Goal: Task Accomplishment & Management: Manage account settings

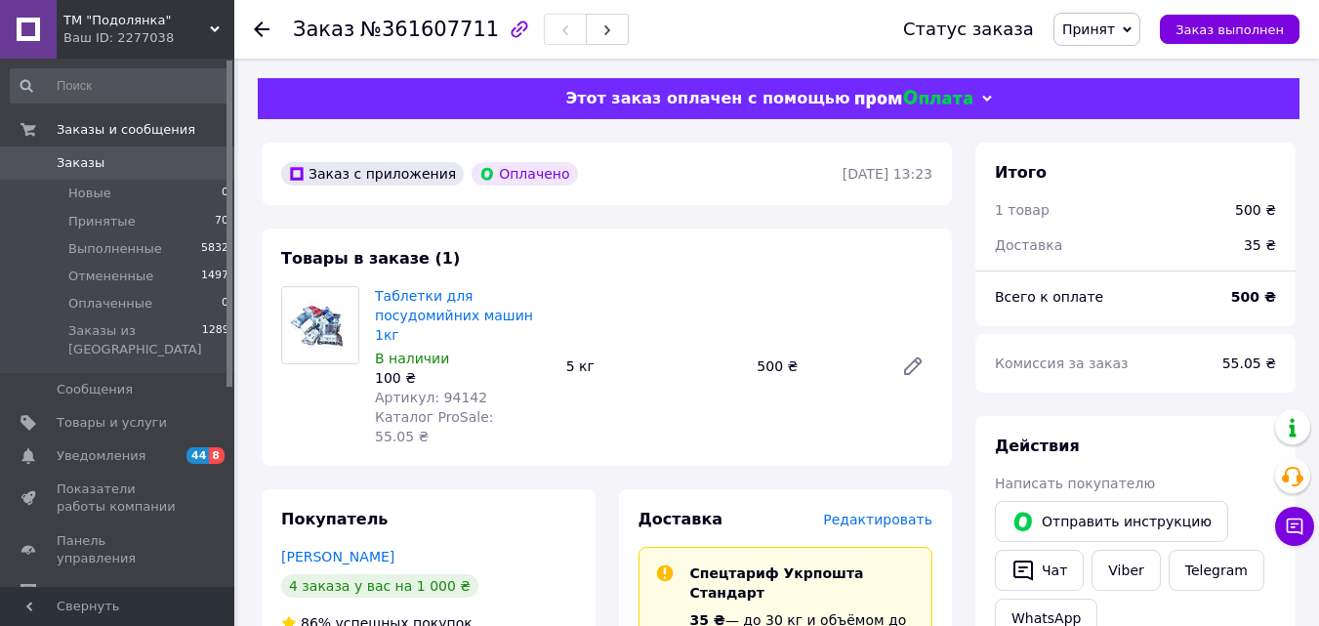
click at [265, 32] on icon at bounding box center [262, 29] width 16 height 16
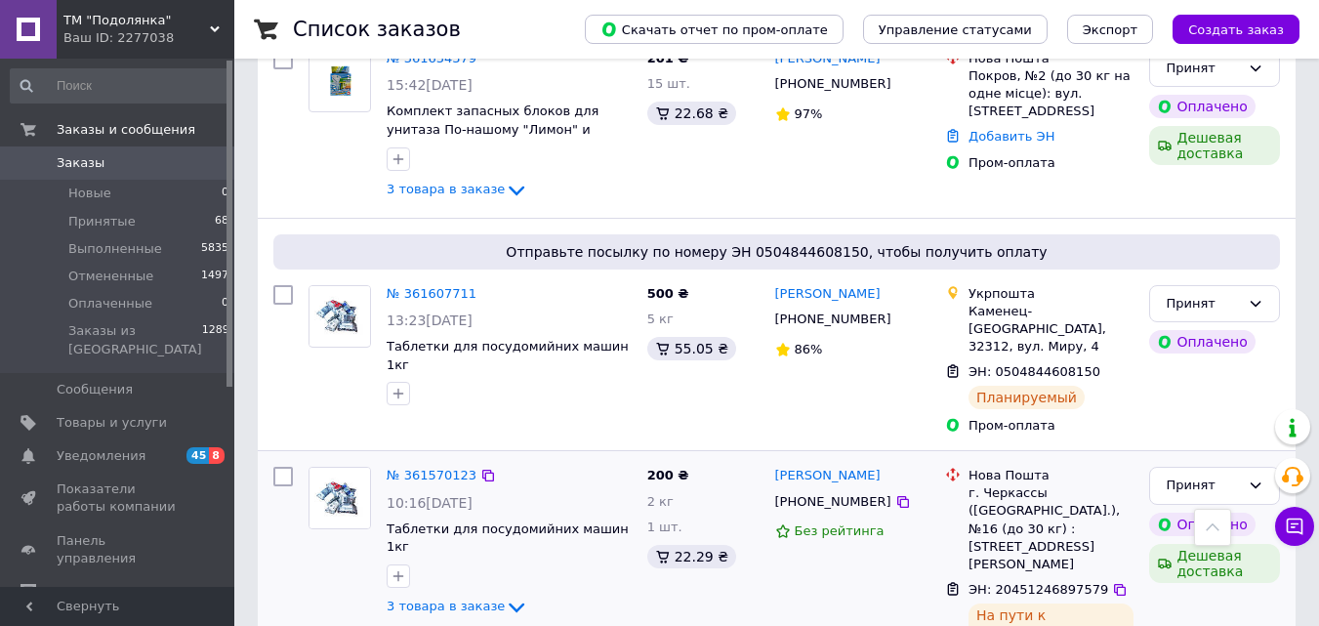
scroll to position [261, 0]
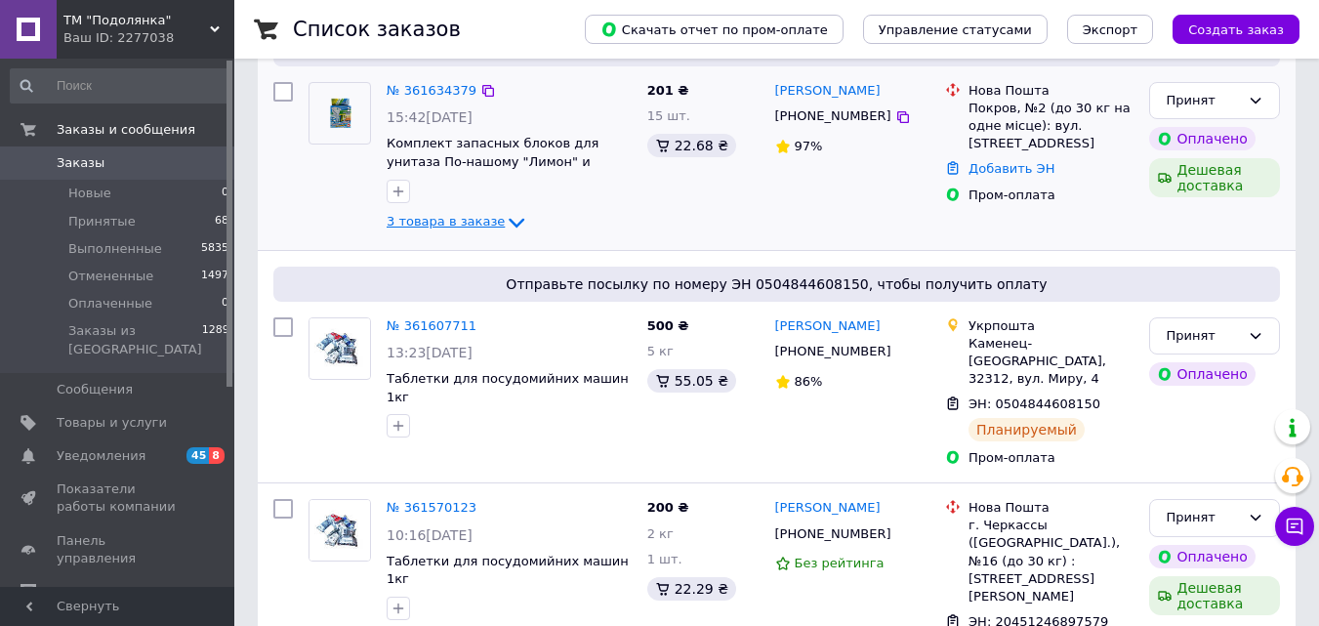
click at [505, 230] on icon at bounding box center [516, 222] width 23 height 23
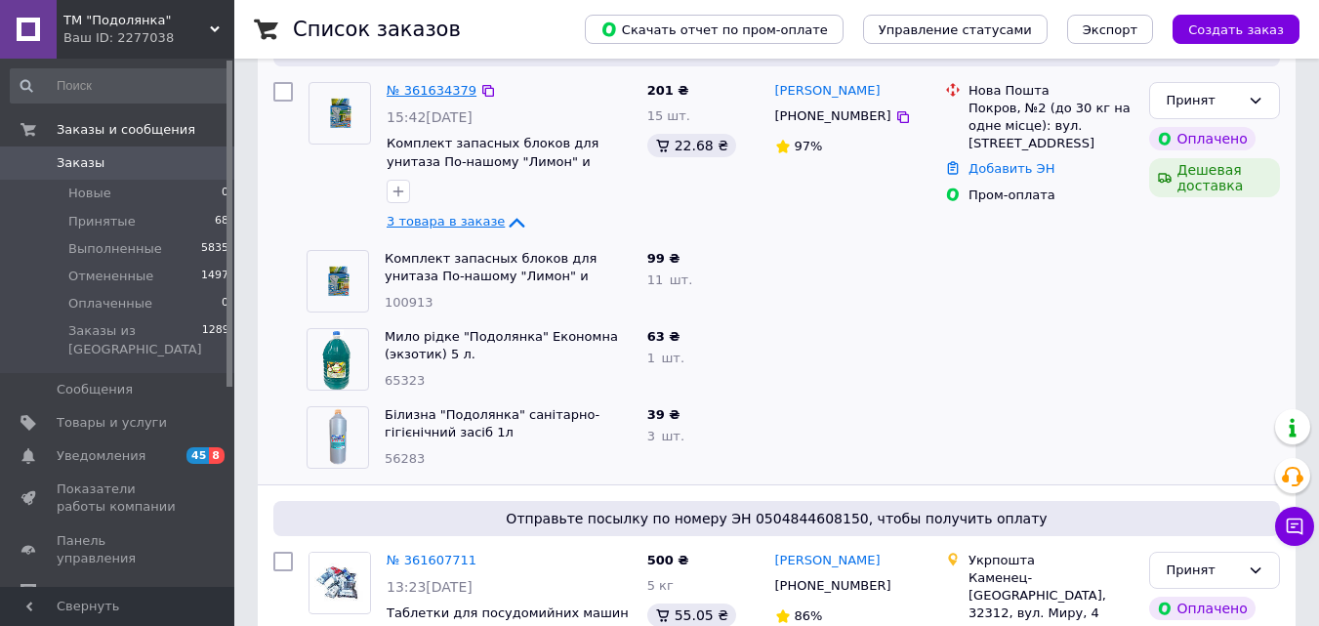
click at [432, 86] on link "№ 361634379" at bounding box center [432, 90] width 90 height 15
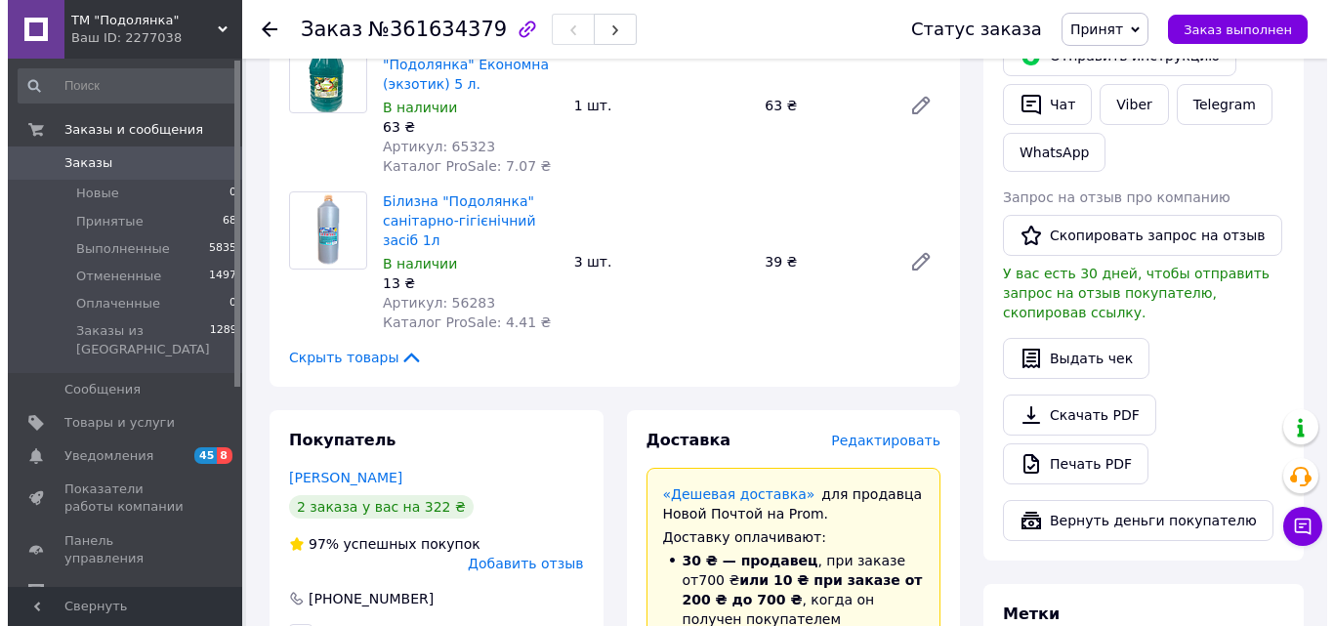
scroll to position [521, 0]
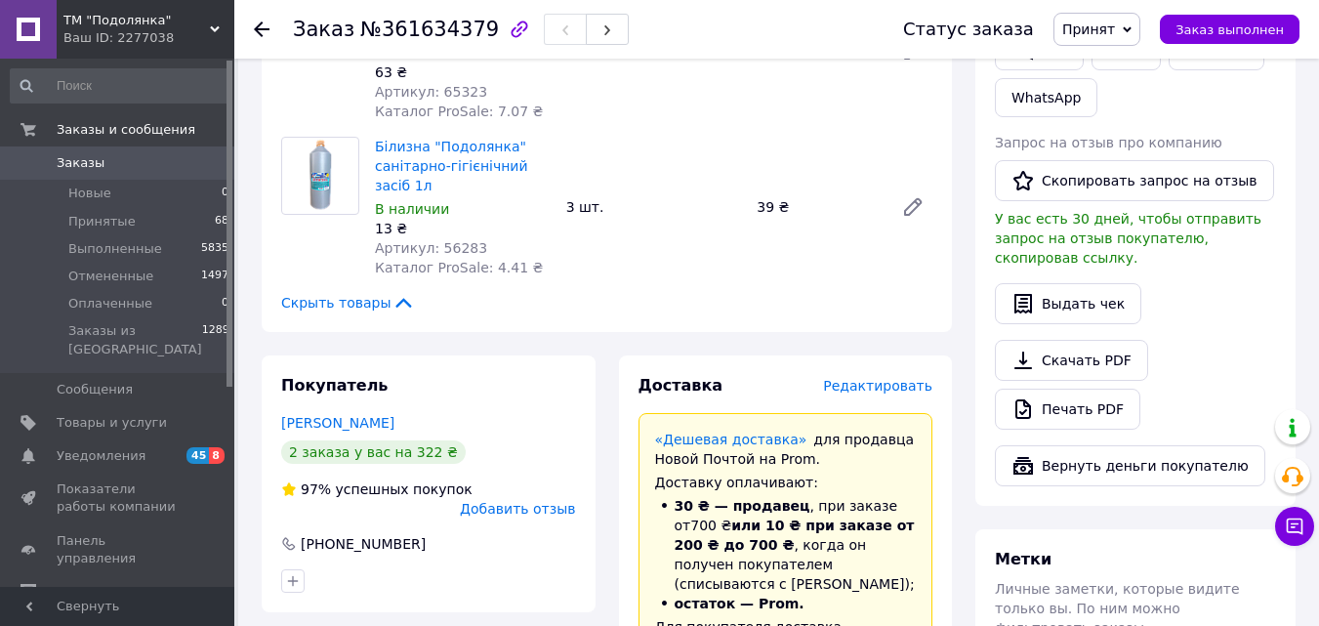
click at [888, 378] on span "Редактировать" at bounding box center [877, 386] width 109 height 16
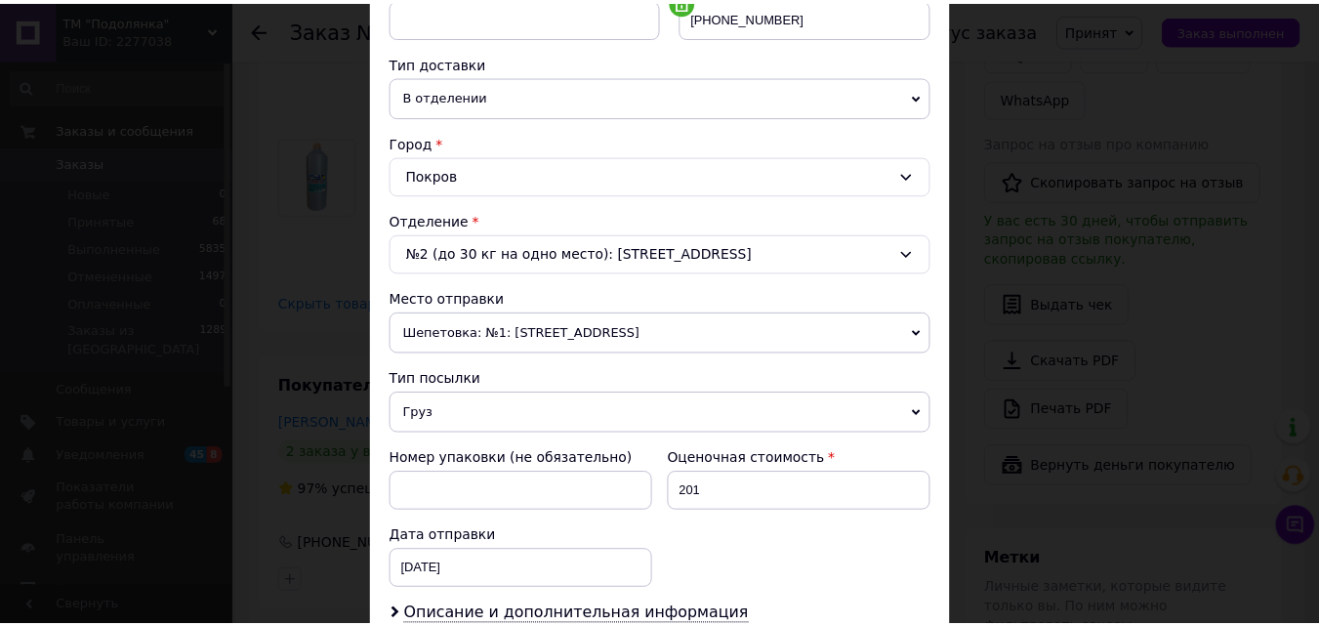
scroll to position [671, 0]
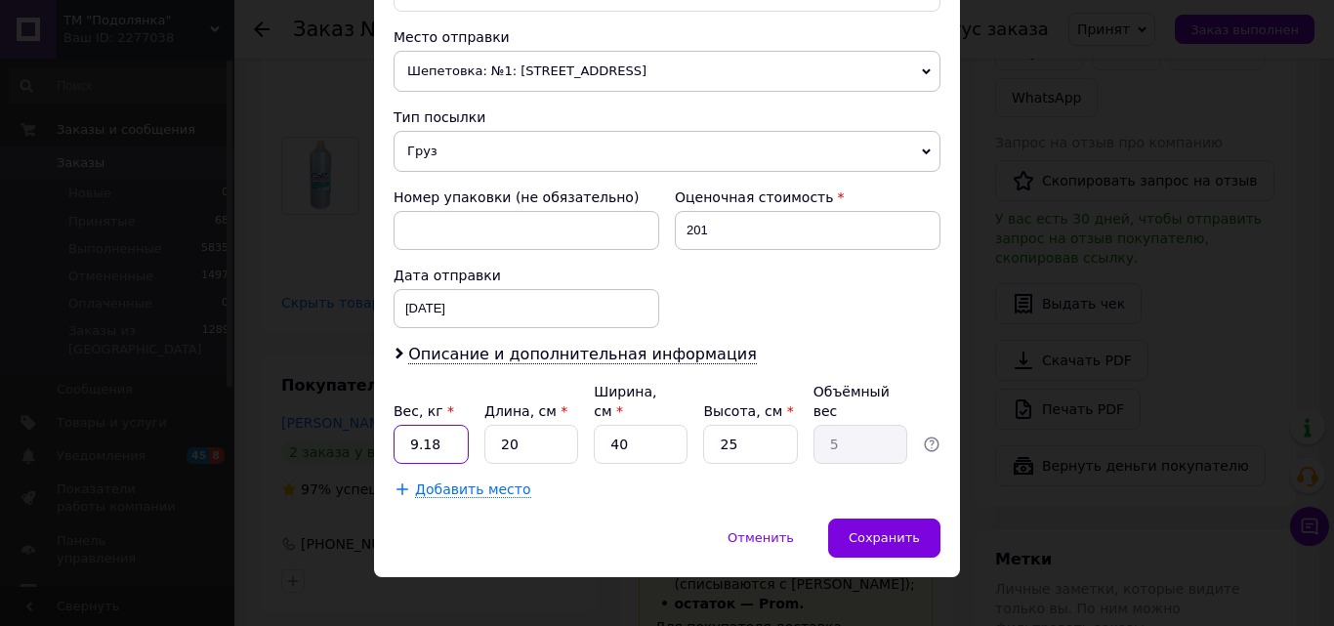
click at [458, 425] on input "9.18" at bounding box center [431, 444] width 75 height 39
type input "9"
type input "8"
click at [635, 428] on input "40" at bounding box center [641, 444] width 94 height 39
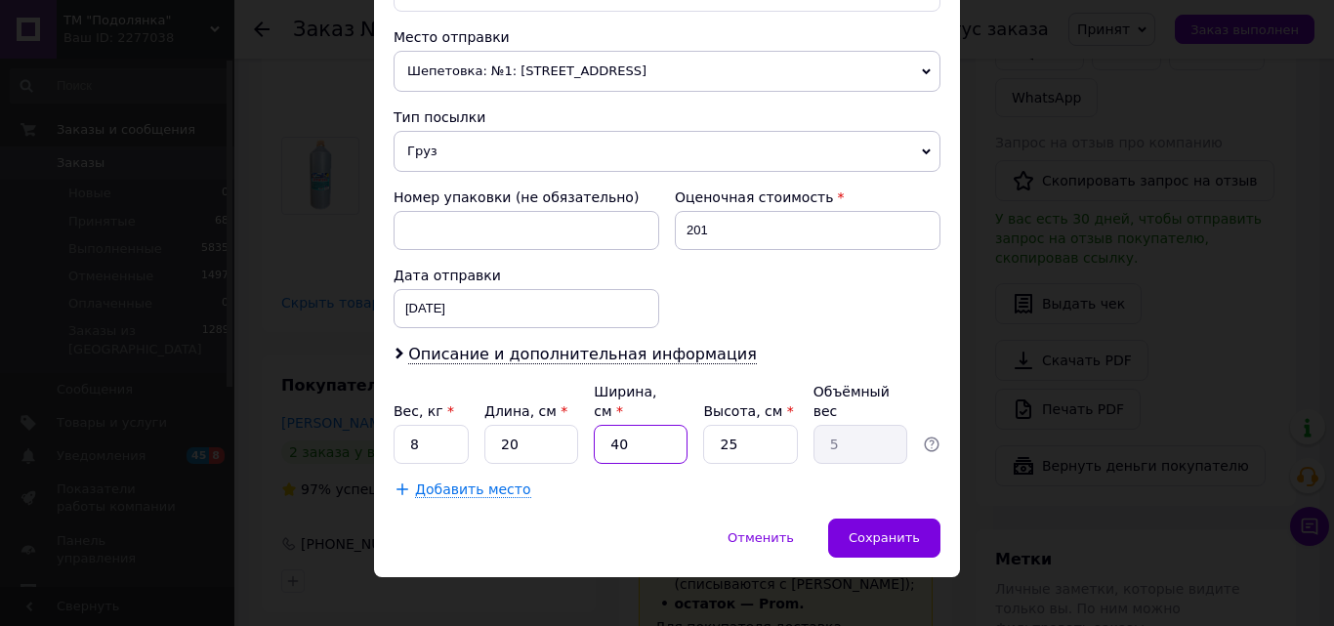
type input "2"
type input "0.25"
type input "20"
type input "2.5"
type input "20"
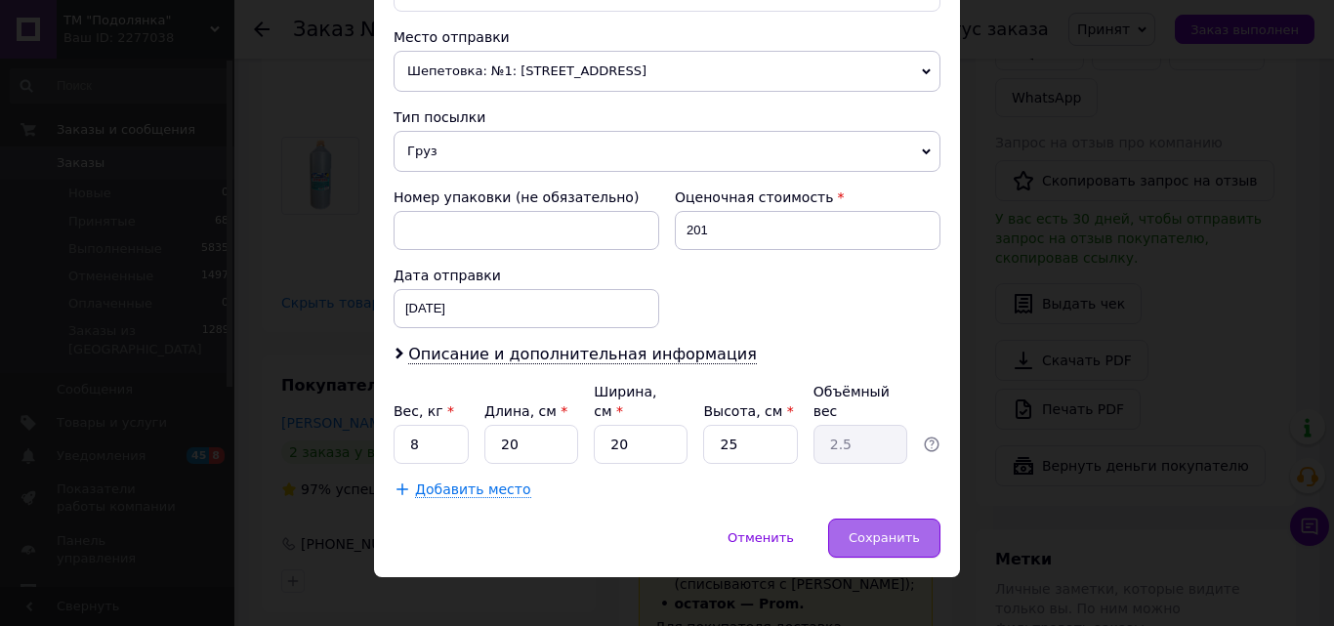
click at [930, 519] on div "Сохранить" at bounding box center [884, 538] width 112 height 39
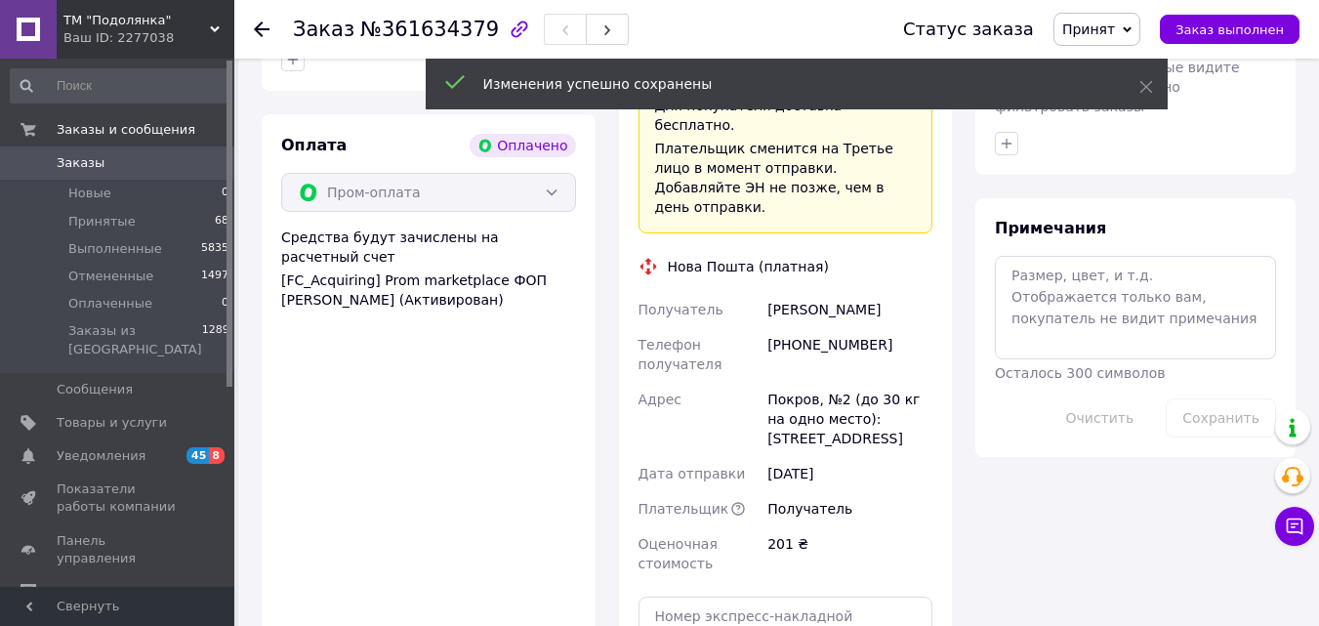
scroll to position [1563, 0]
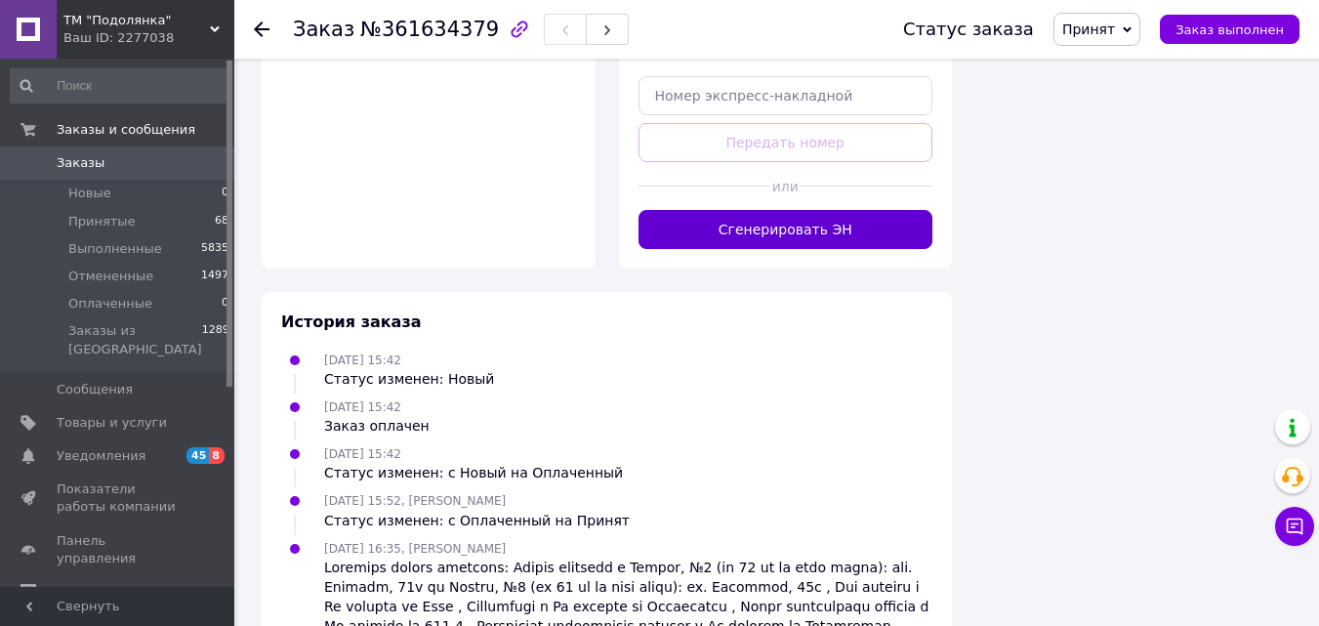
click at [783, 210] on button "Сгенерировать ЭН" at bounding box center [786, 229] width 295 height 39
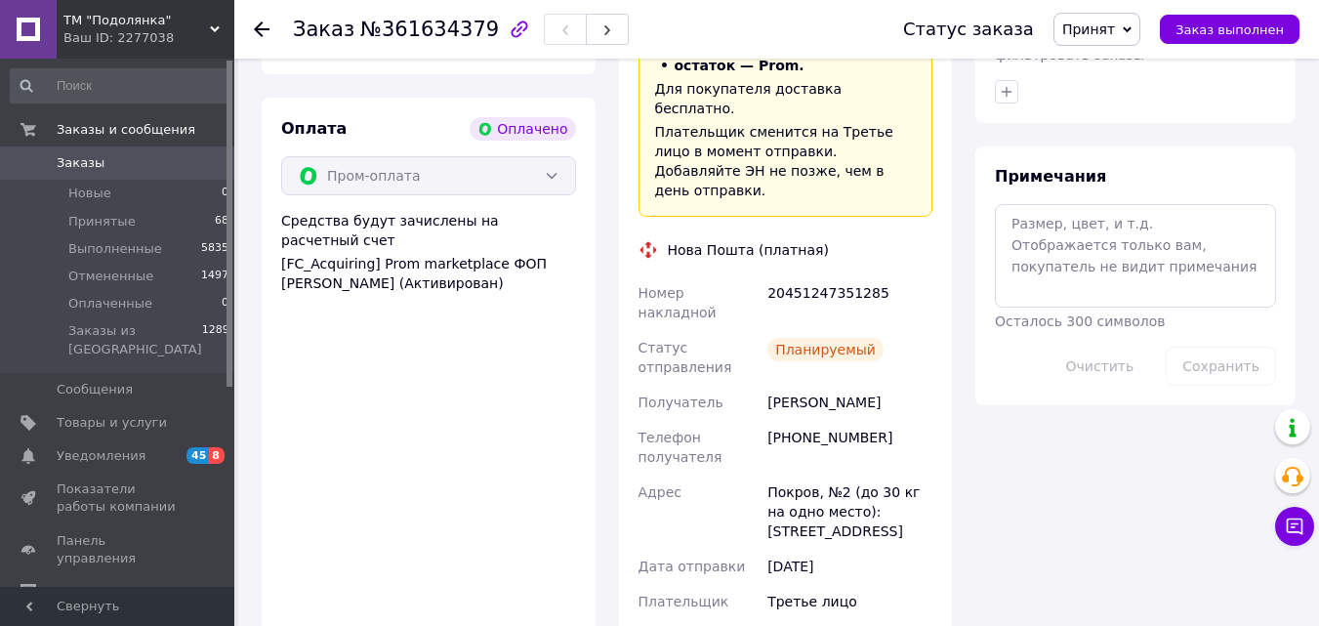
scroll to position [1030, 0]
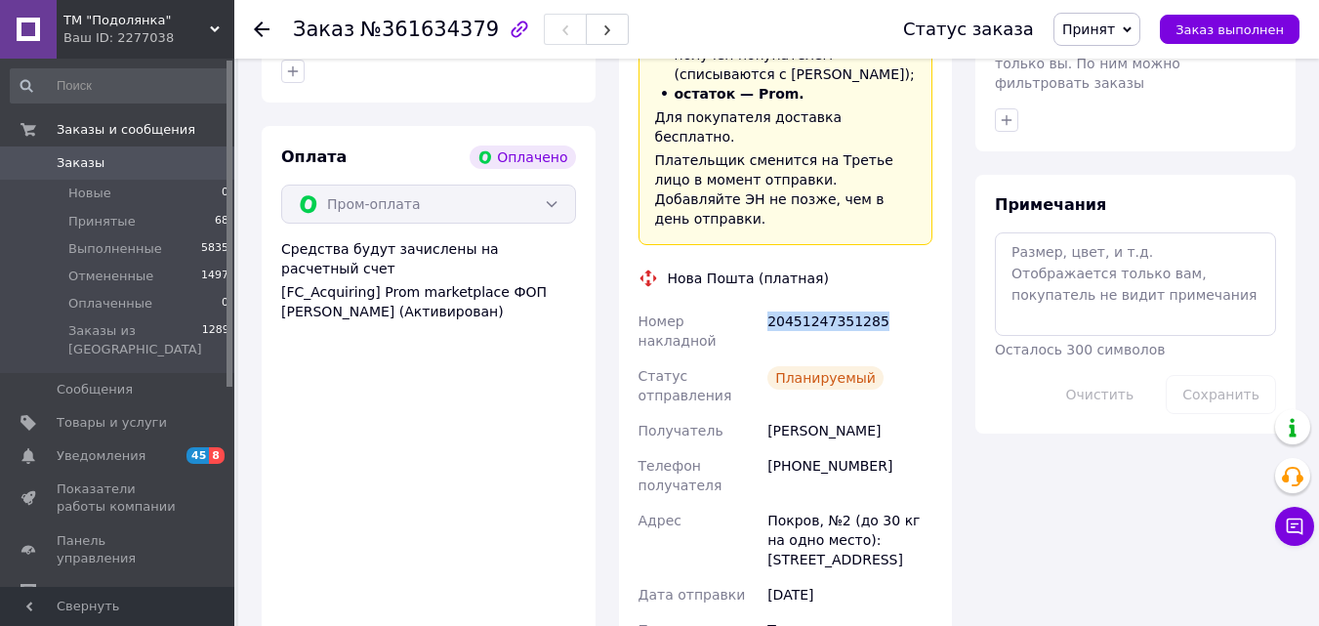
drag, startPoint x: 857, startPoint y: 226, endPoint x: 766, endPoint y: 226, distance: 90.8
click at [766, 304] on div "20451247351285" at bounding box center [850, 331] width 173 height 55
copy div "20451247351285"
click at [251, 24] on div "Заказ №361634379 Статус заказа Принят Выполнен Отменен Оплаченный Заказ выполнен" at bounding box center [776, 29] width 1085 height 59
click at [267, 28] on use at bounding box center [262, 29] width 16 height 16
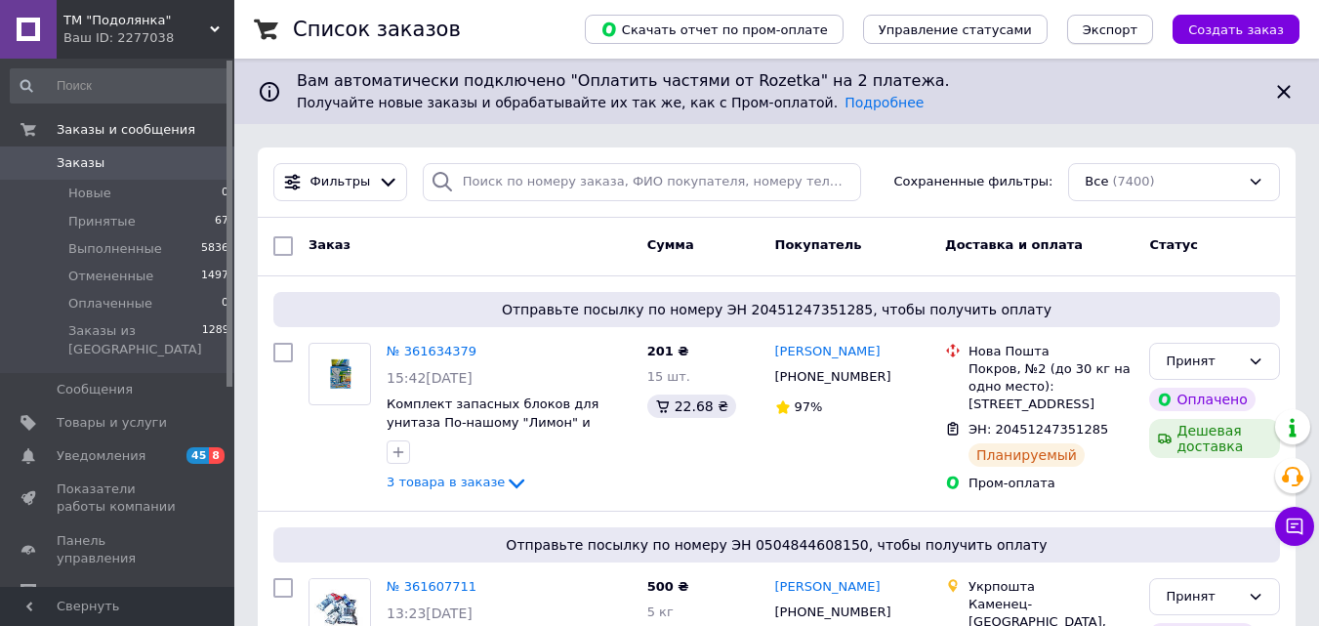
click at [1117, 30] on span "Экспорт" at bounding box center [1110, 29] width 55 height 15
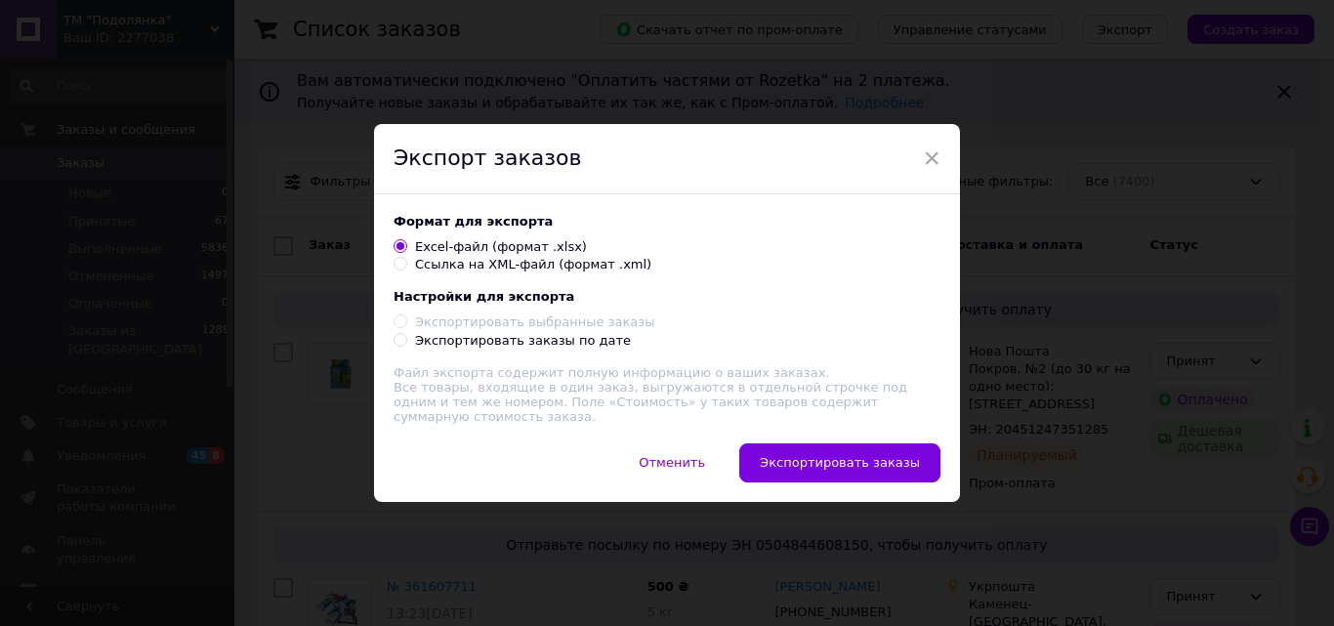
click at [416, 344] on div "Экспортировать заказы по дате" at bounding box center [523, 341] width 216 height 18
click at [406, 344] on input "Экспортировать заказы по дате" at bounding box center [400, 339] width 13 height 13
radio input "true"
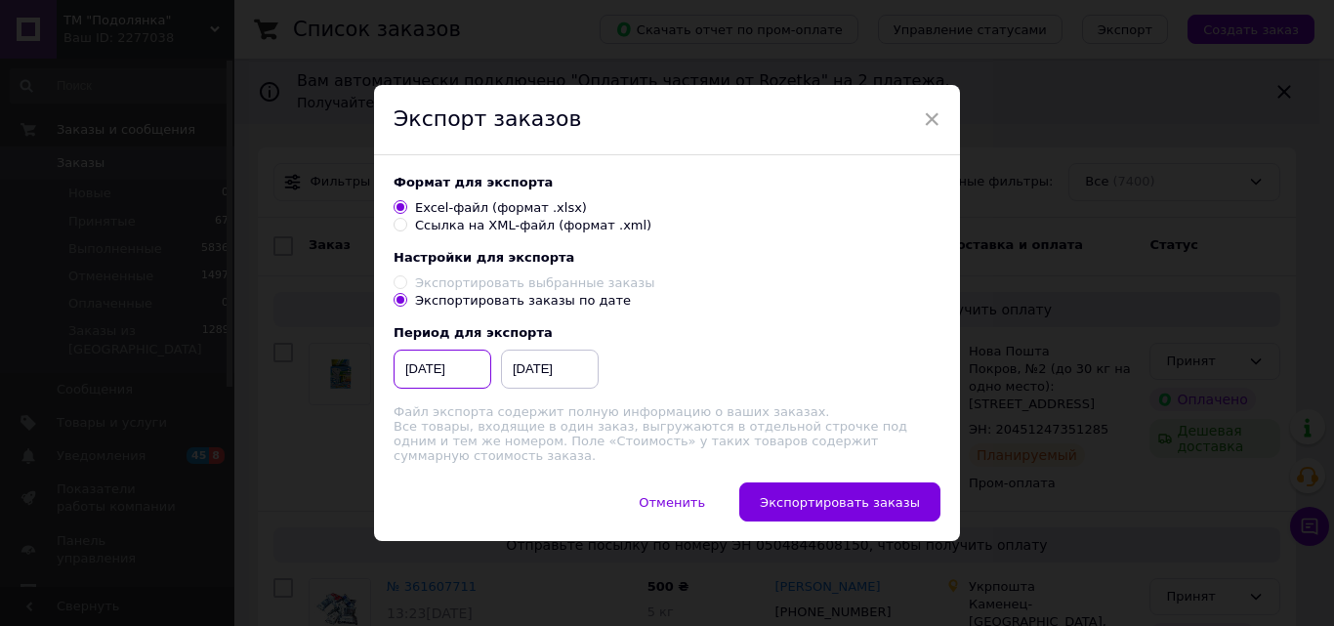
click at [415, 376] on input "[DATE]" at bounding box center [443, 369] width 98 height 39
click at [435, 378] on input "[DATE]" at bounding box center [443, 369] width 98 height 39
type input "[DATE]"
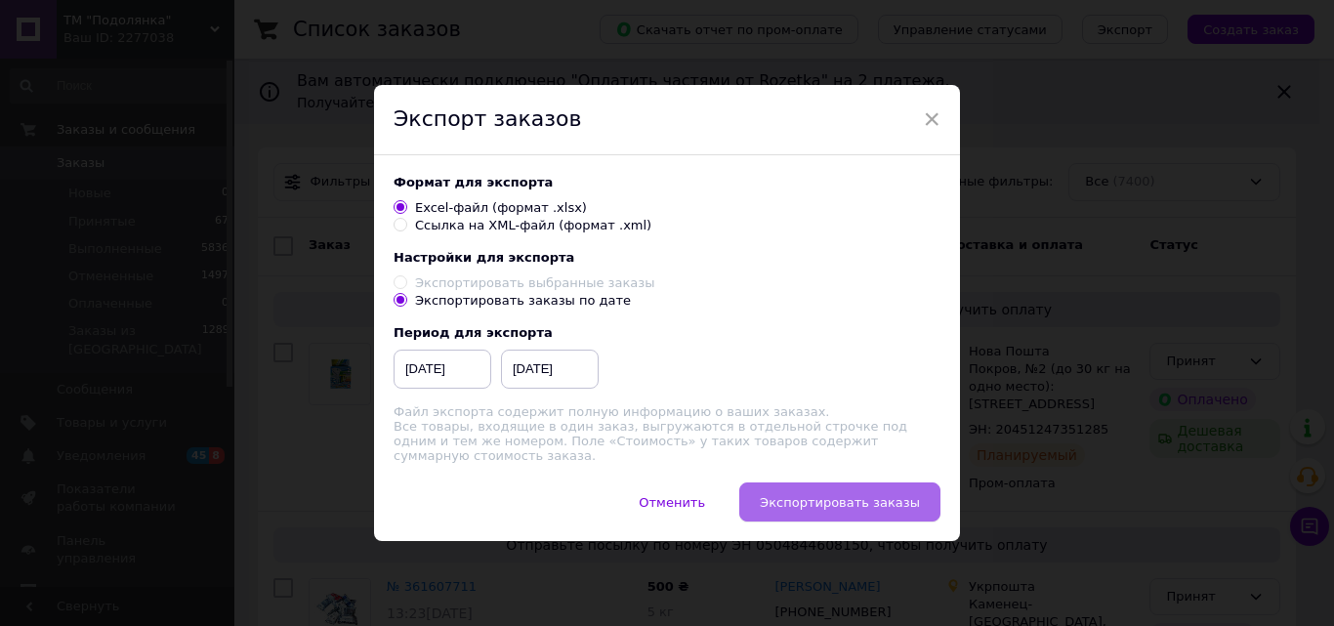
click at [916, 502] on span "Экспортировать заказы" at bounding box center [840, 502] width 160 height 15
